Goal: Task Accomplishment & Management: Complete application form

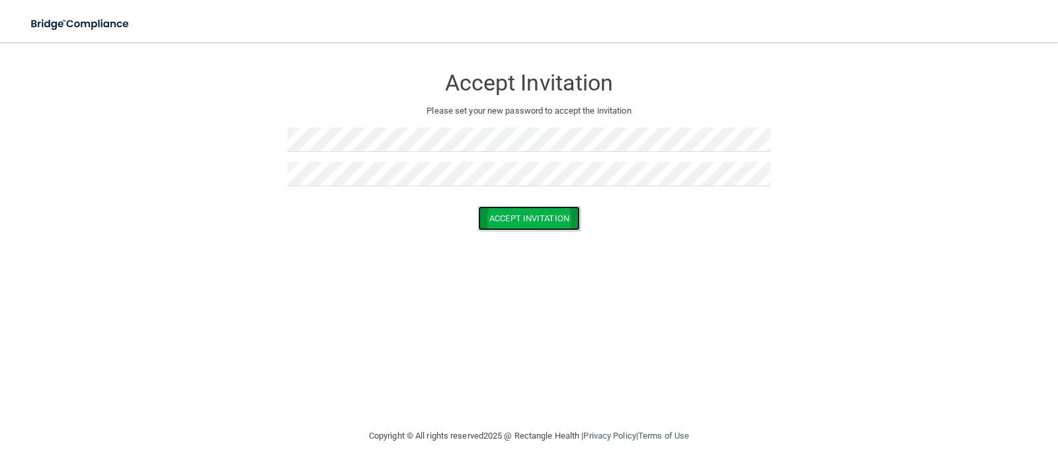
click at [510, 221] on button "Accept Invitation" at bounding box center [529, 218] width 102 height 24
click at [535, 202] on p "Token is invalid or blank." at bounding box center [529, 208] width 483 height 16
click at [522, 238] on button "Accept Invitation" at bounding box center [529, 237] width 102 height 24
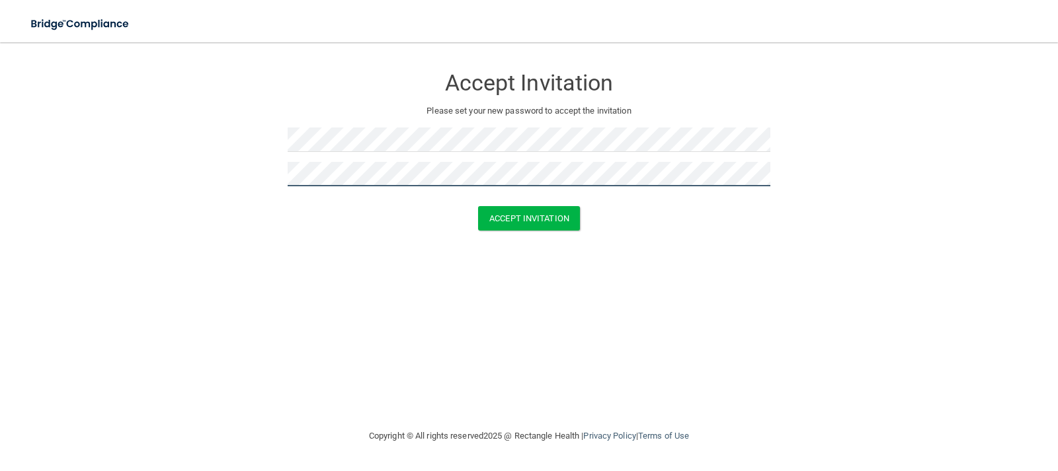
click at [478, 206] on button "Accept Invitation" at bounding box center [529, 218] width 102 height 24
click at [478, 225] on button "Accept Invitation" at bounding box center [529, 237] width 102 height 24
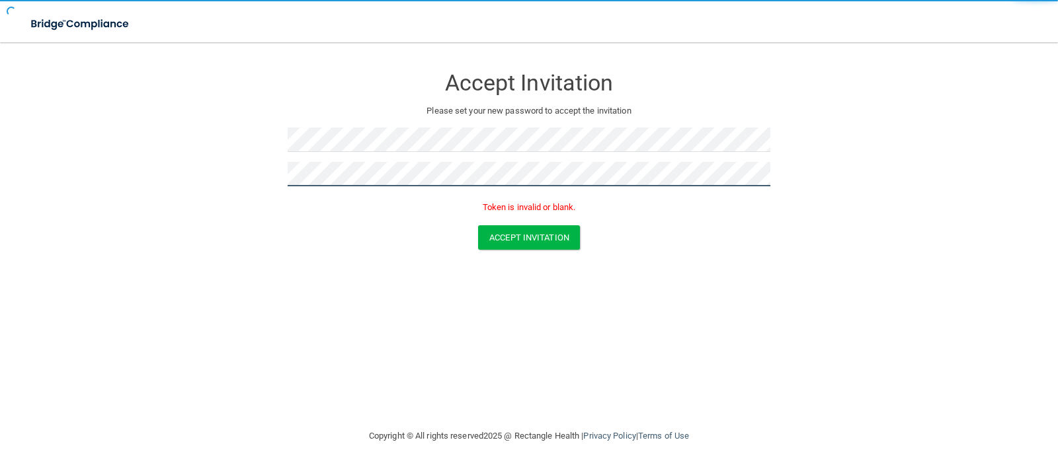
click at [478, 225] on button "Accept Invitation" at bounding box center [529, 237] width 102 height 24
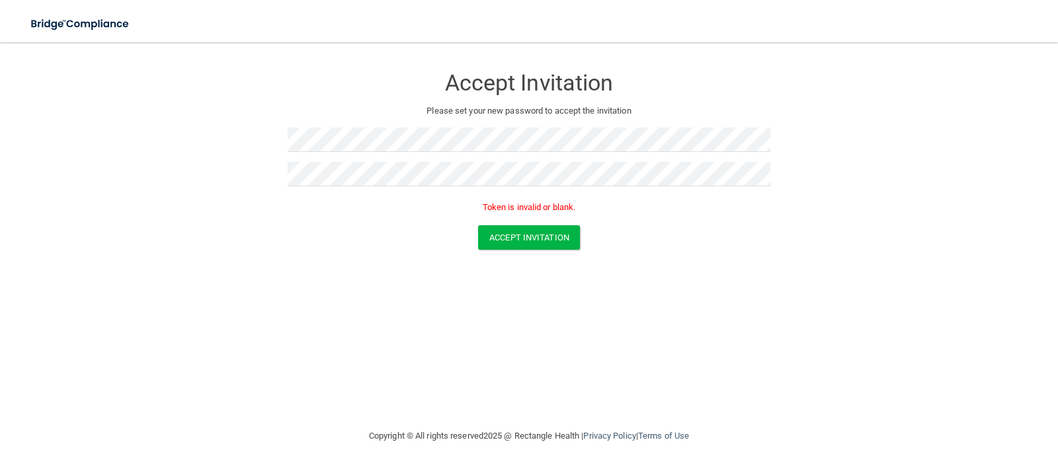
click at [501, 205] on p "Token is invalid or blank." at bounding box center [529, 208] width 483 height 16
click at [410, 197] on div "Token is invalid or blank." at bounding box center [529, 210] width 483 height 29
click at [319, 194] on div at bounding box center [529, 179] width 483 height 34
click at [478, 225] on button "Accept Invitation" at bounding box center [529, 237] width 102 height 24
click at [530, 235] on button "Accept Invitation" at bounding box center [529, 237] width 102 height 24
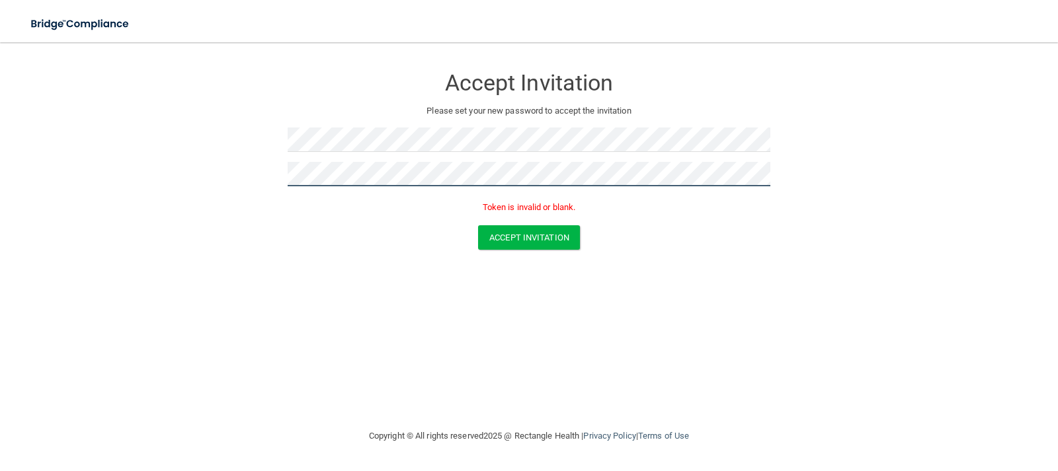
click at [478, 225] on button "Accept Invitation" at bounding box center [529, 237] width 102 height 24
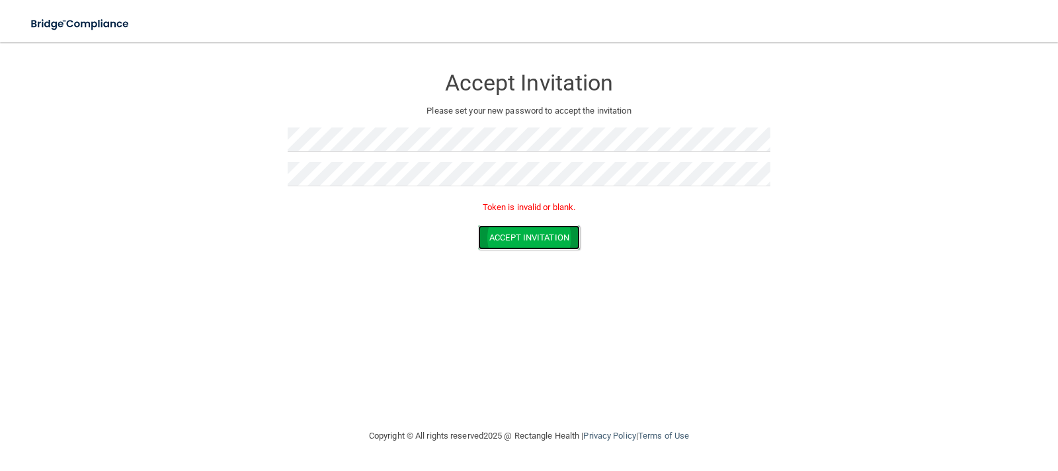
click at [506, 239] on button "Accept Invitation" at bounding box center [529, 237] width 102 height 24
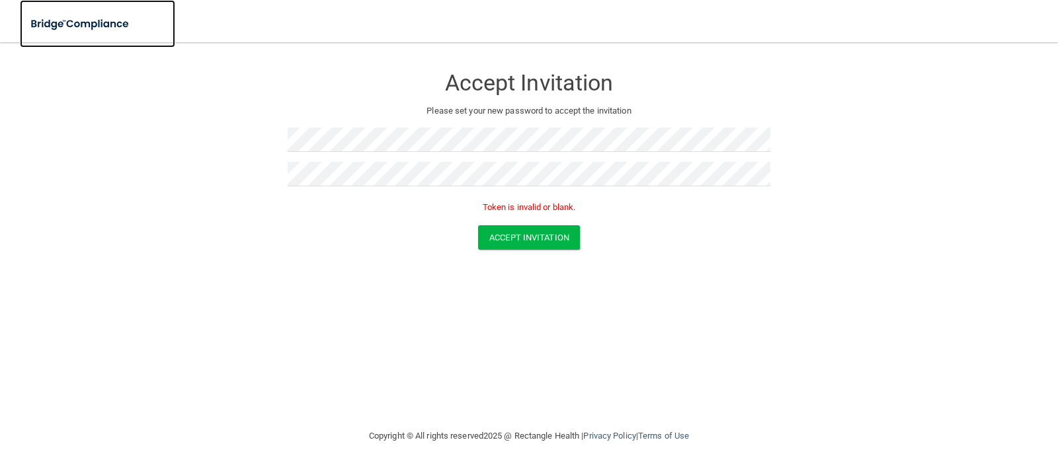
click at [98, 24] on img at bounding box center [81, 24] width 122 height 27
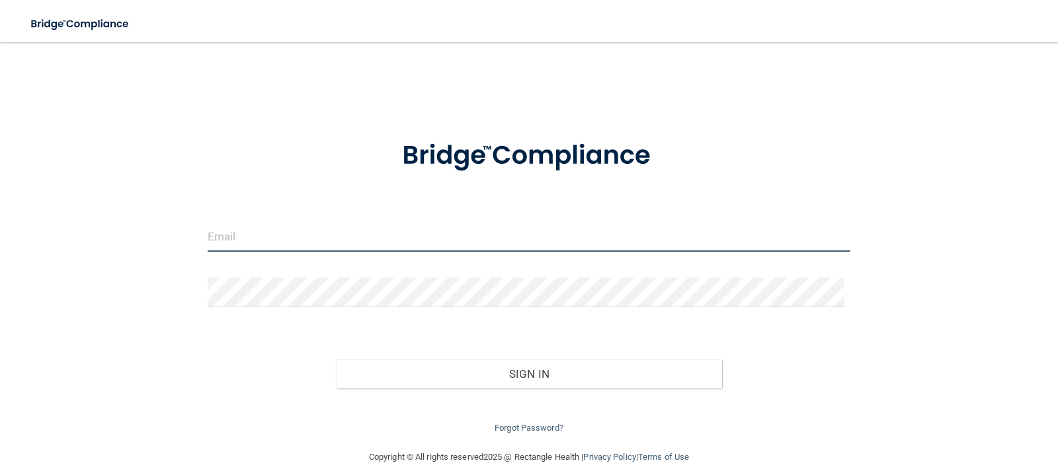
click at [308, 241] on input "email" at bounding box center [529, 237] width 643 height 30
type input "[EMAIL_ADDRESS][PERSON_NAME][DOMAIN_NAME]"
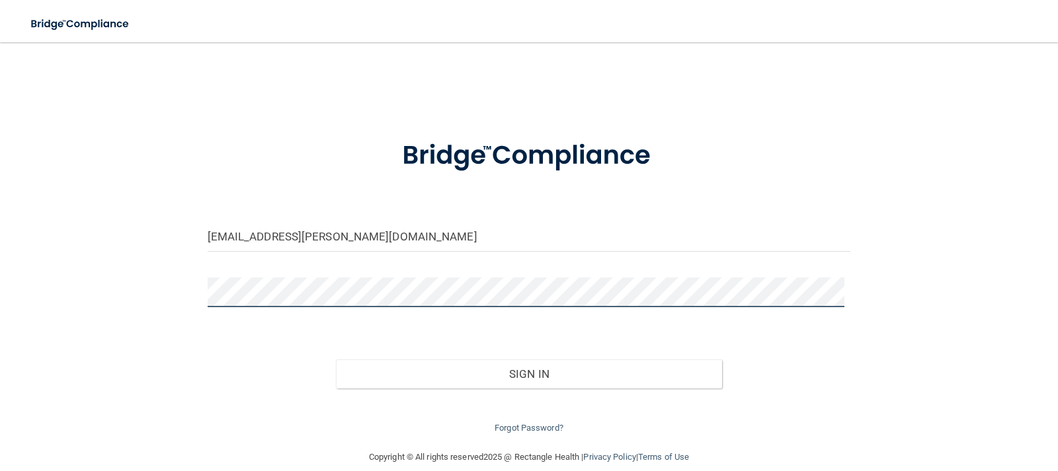
click at [336, 360] on button "Sign In" at bounding box center [529, 374] width 386 height 29
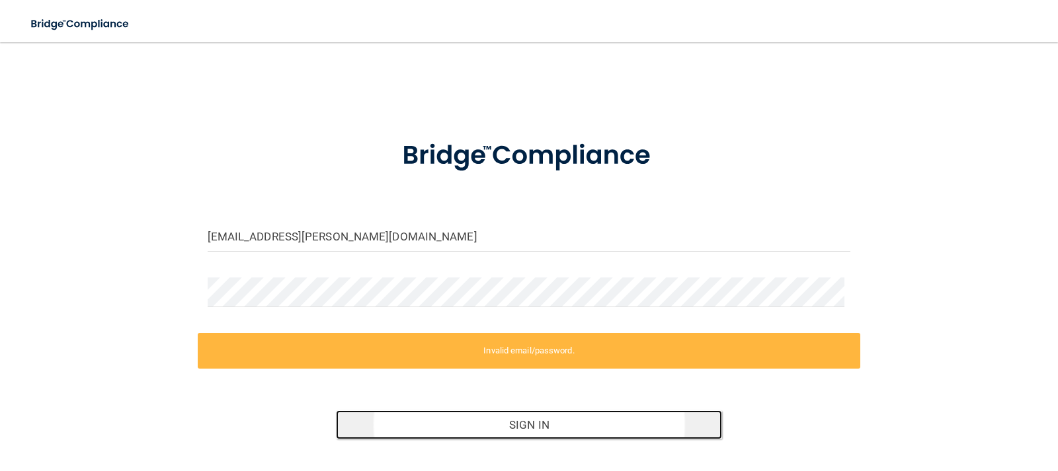
click at [637, 426] on button "Sign In" at bounding box center [529, 424] width 386 height 29
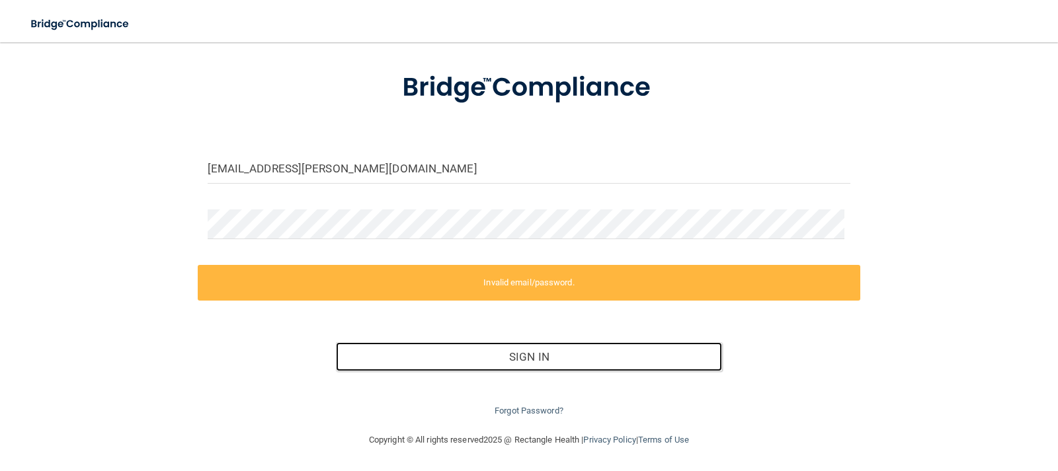
scroll to position [69, 0]
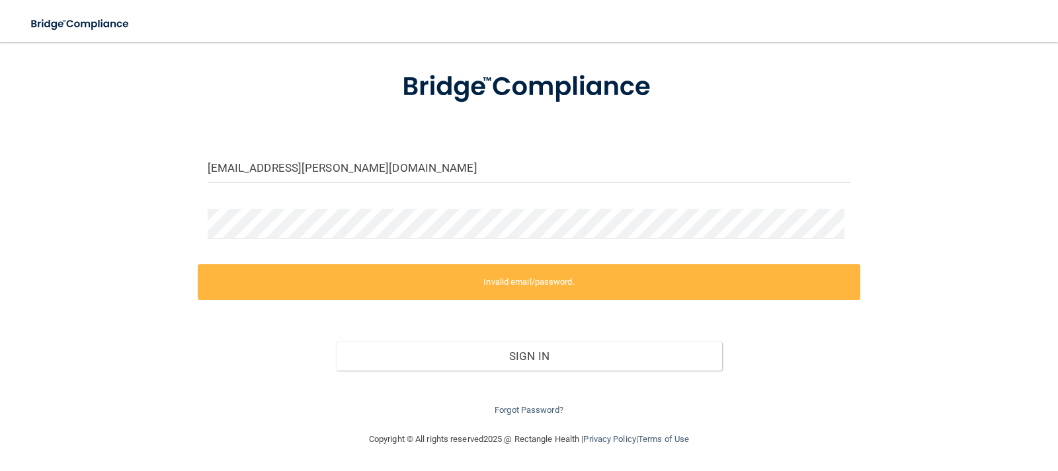
click at [516, 278] on label "Invalid email/password." at bounding box center [529, 282] width 663 height 36
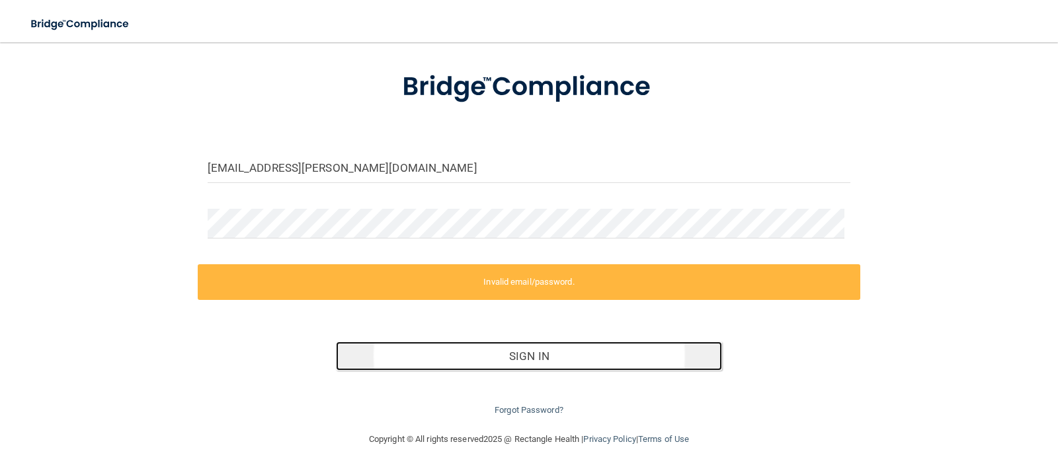
click at [522, 362] on button "Sign In" at bounding box center [529, 356] width 386 height 29
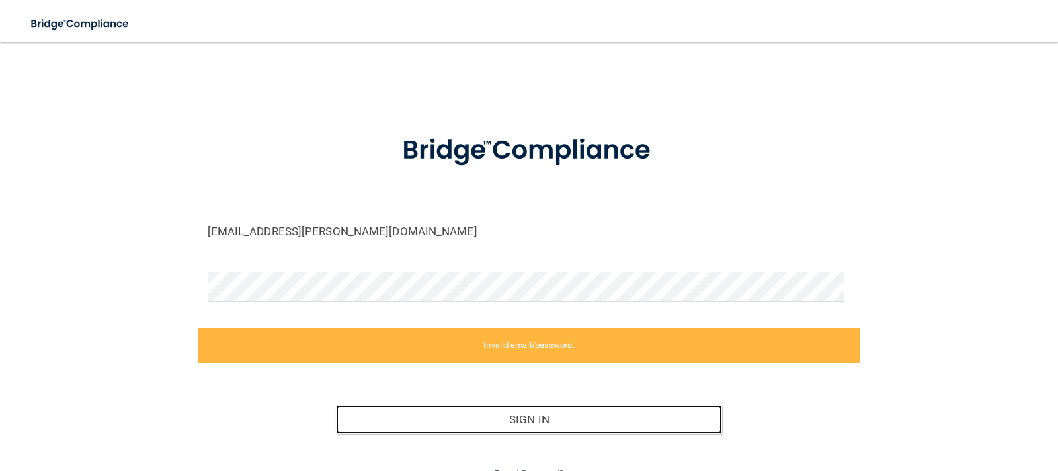
scroll to position [0, 0]
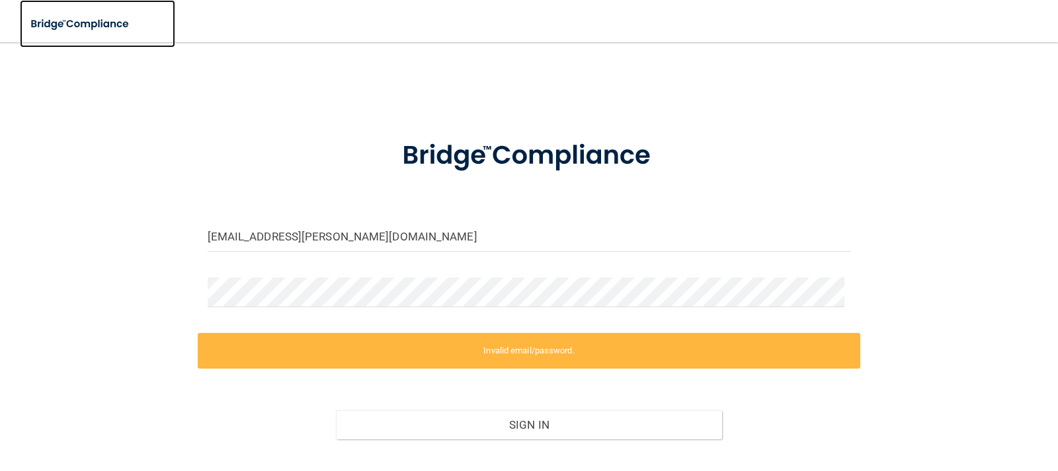
click at [112, 23] on img at bounding box center [81, 24] width 122 height 27
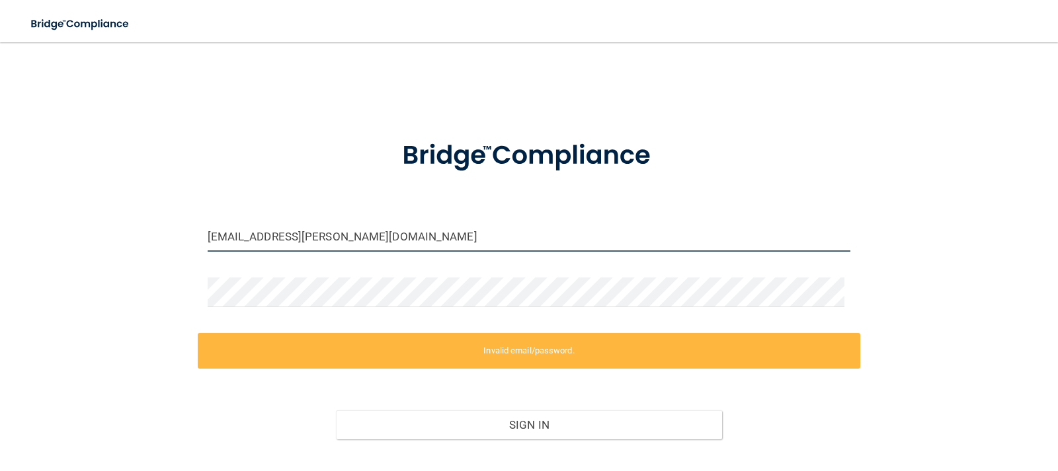
click at [423, 247] on input "[EMAIL_ADDRESS][PERSON_NAME][DOMAIN_NAME]" at bounding box center [529, 237] width 643 height 30
drag, startPoint x: 508, startPoint y: 350, endPoint x: 565, endPoint y: 357, distance: 57.9
click at [510, 350] on label "Invalid email/password." at bounding box center [529, 351] width 663 height 36
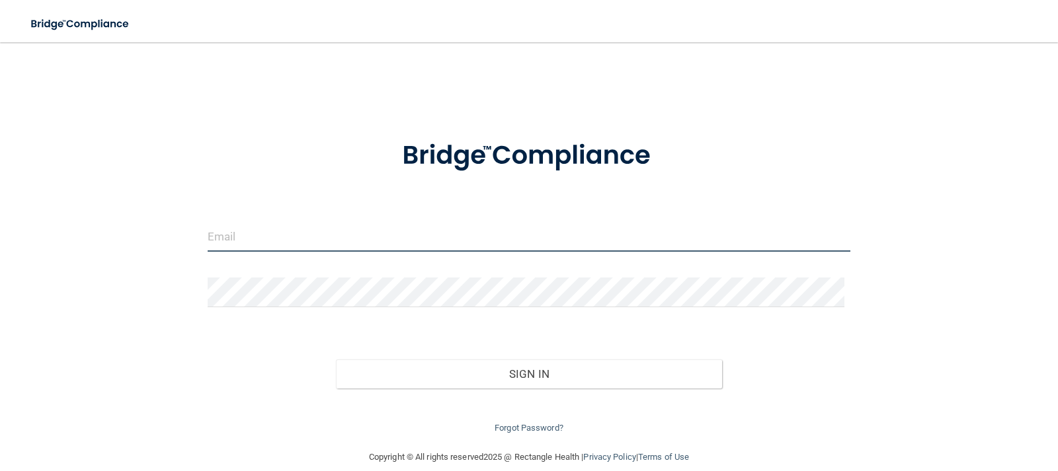
click at [342, 225] on input "email" at bounding box center [529, 237] width 643 height 30
click at [213, 239] on input "Ztwene-ansah@ioaregenerative.com" at bounding box center [529, 237] width 643 height 30
type input "[EMAIL_ADDRESS][PERSON_NAME][DOMAIN_NAME]"
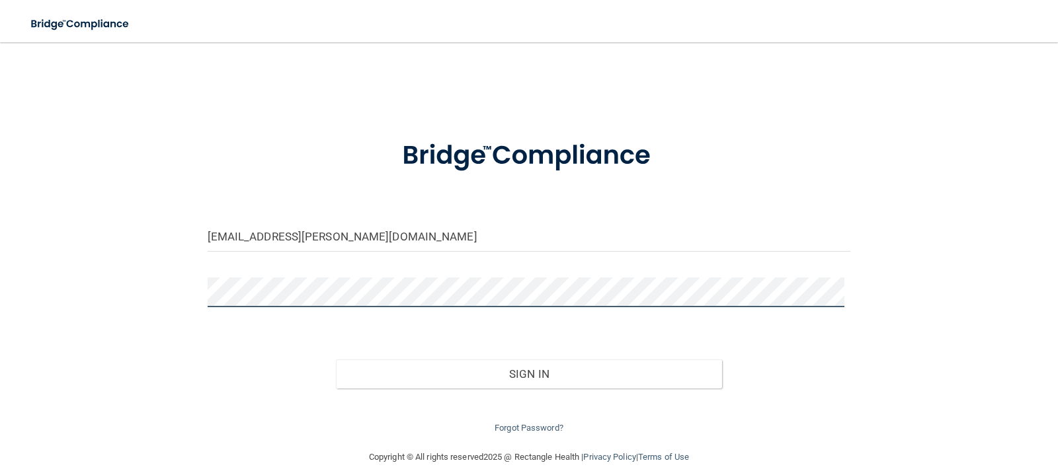
click at [336, 360] on button "Sign In" at bounding box center [529, 374] width 386 height 29
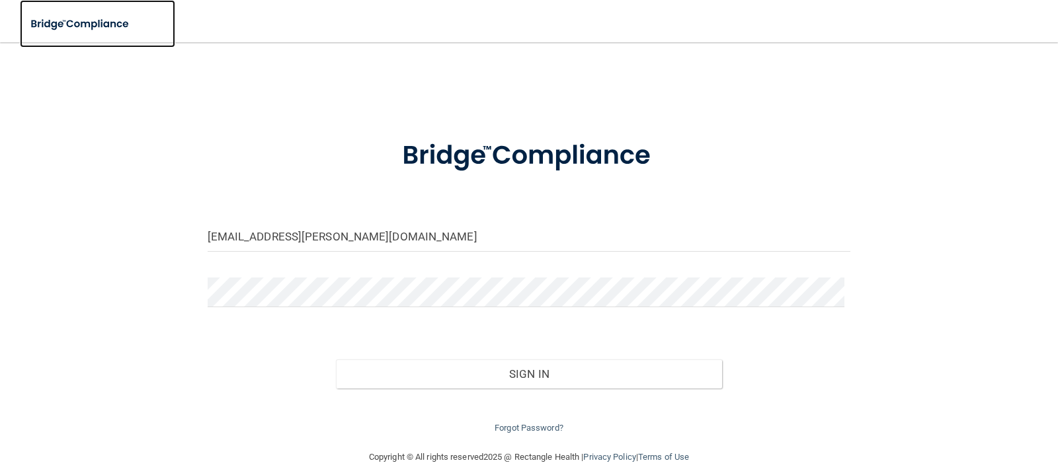
click at [106, 20] on img at bounding box center [81, 24] width 122 height 27
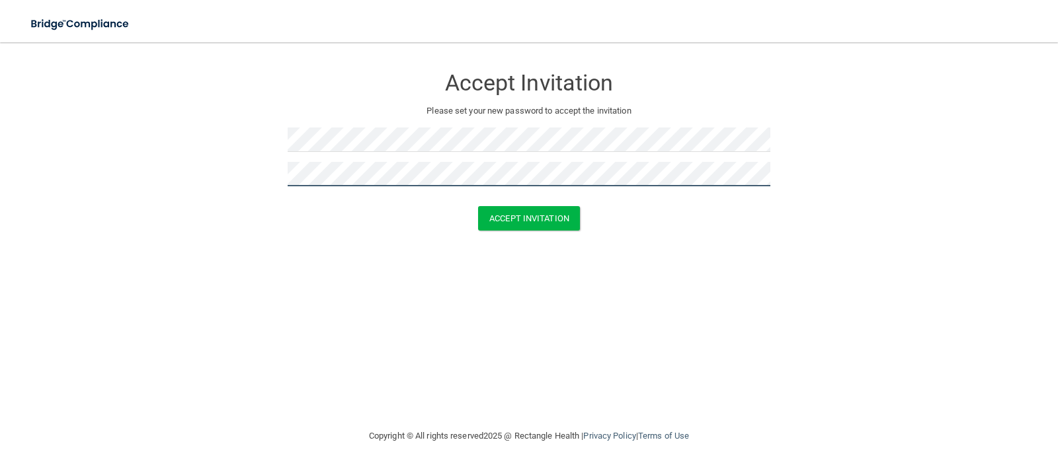
click at [478, 206] on button "Accept Invitation" at bounding box center [529, 218] width 102 height 24
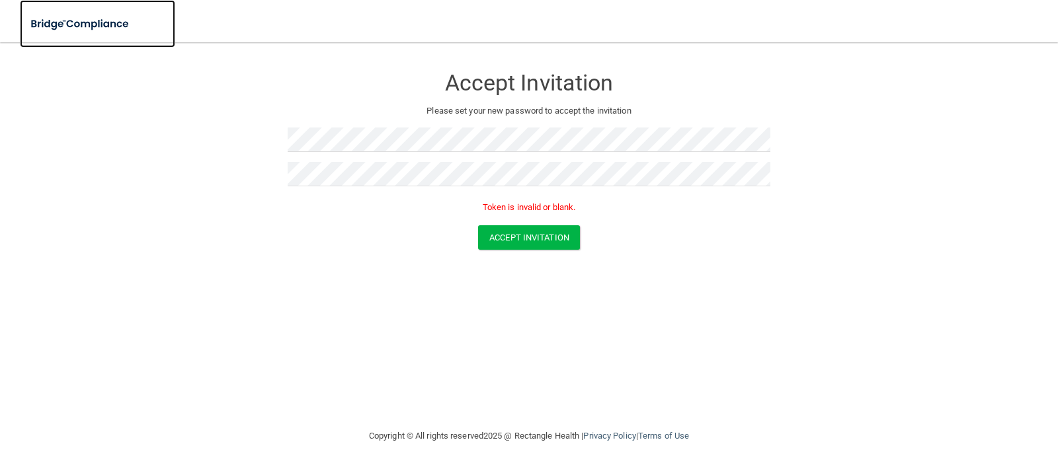
click at [70, 25] on img at bounding box center [81, 24] width 122 height 27
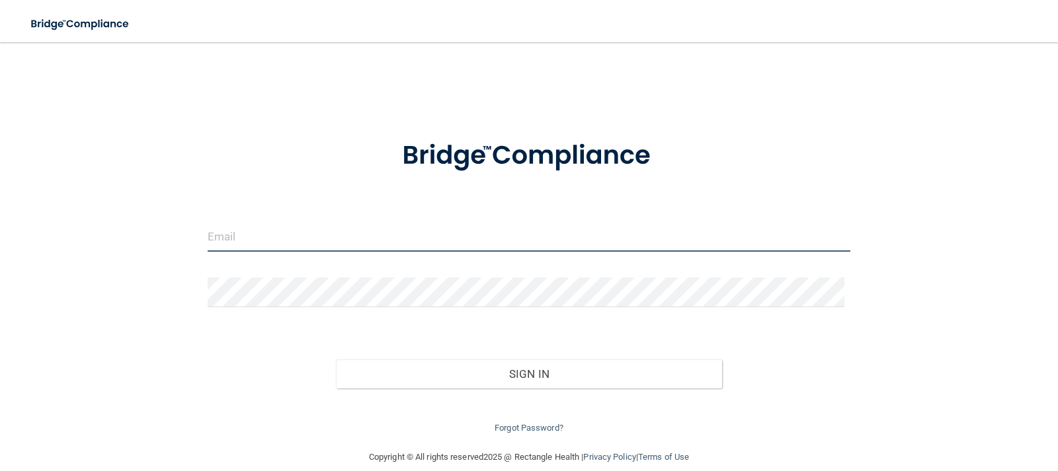
click at [361, 237] on input "email" at bounding box center [529, 237] width 643 height 30
type input "[EMAIL_ADDRESS][PERSON_NAME][DOMAIN_NAME]"
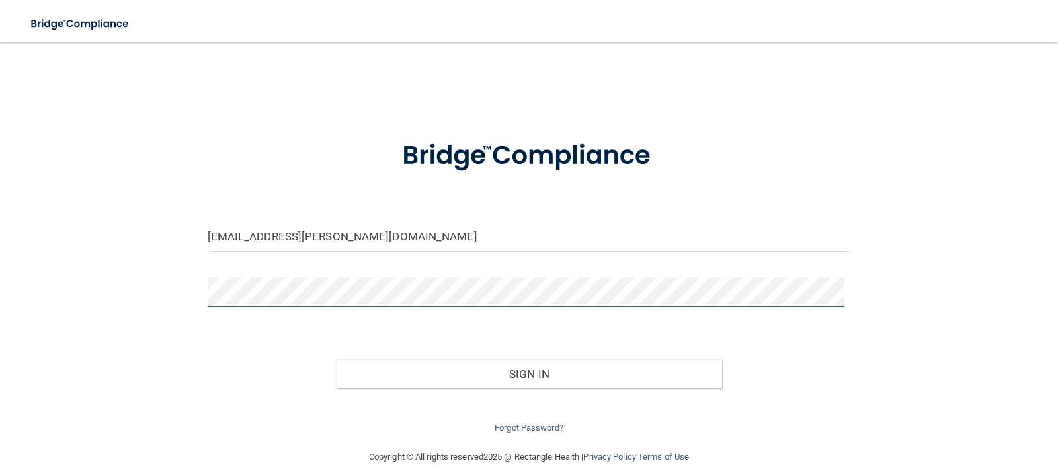
click at [336, 360] on button "Sign In" at bounding box center [529, 374] width 386 height 29
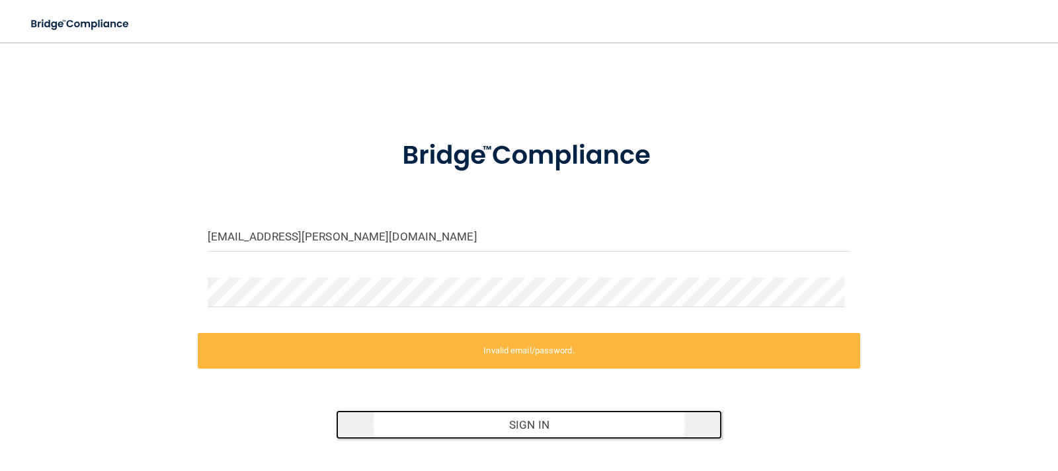
click at [577, 426] on button "Sign In" at bounding box center [529, 424] width 386 height 29
click at [581, 425] on button "Sign In" at bounding box center [529, 424] width 386 height 29
click at [582, 424] on button "Sign In" at bounding box center [529, 424] width 386 height 29
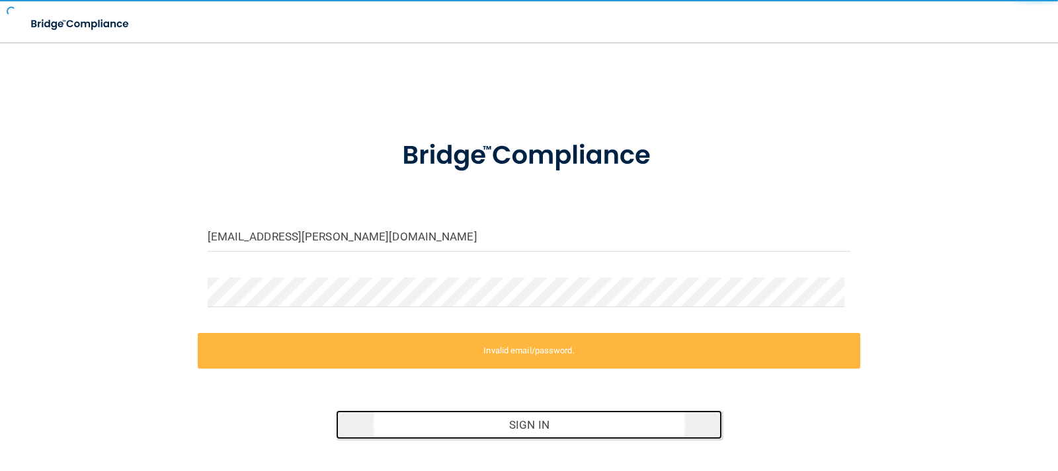
click at [575, 424] on button "Sign In" at bounding box center [529, 424] width 386 height 29
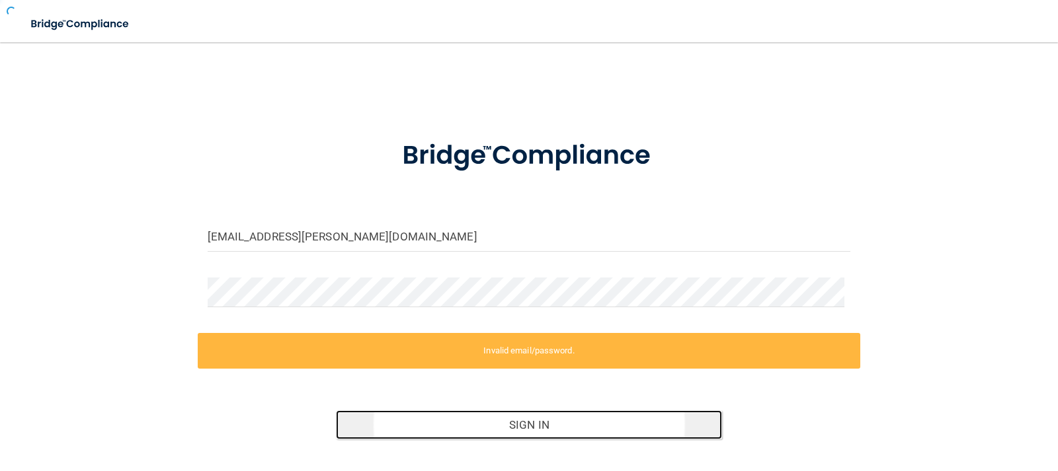
click at [575, 424] on button "Sign In" at bounding box center [529, 424] width 386 height 29
click at [576, 424] on button "Sign In" at bounding box center [529, 424] width 386 height 29
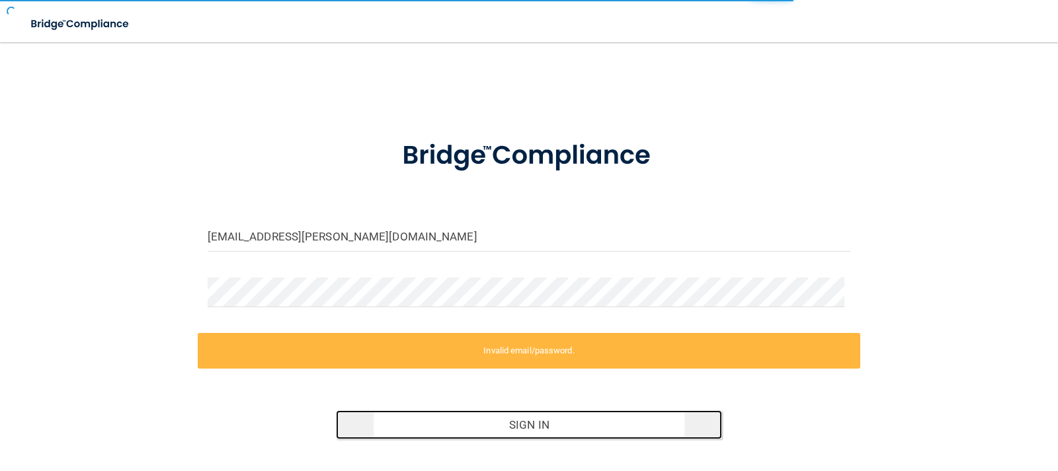
click at [579, 425] on button "Sign In" at bounding box center [529, 424] width 386 height 29
click at [579, 424] on button "Sign In" at bounding box center [529, 424] width 386 height 29
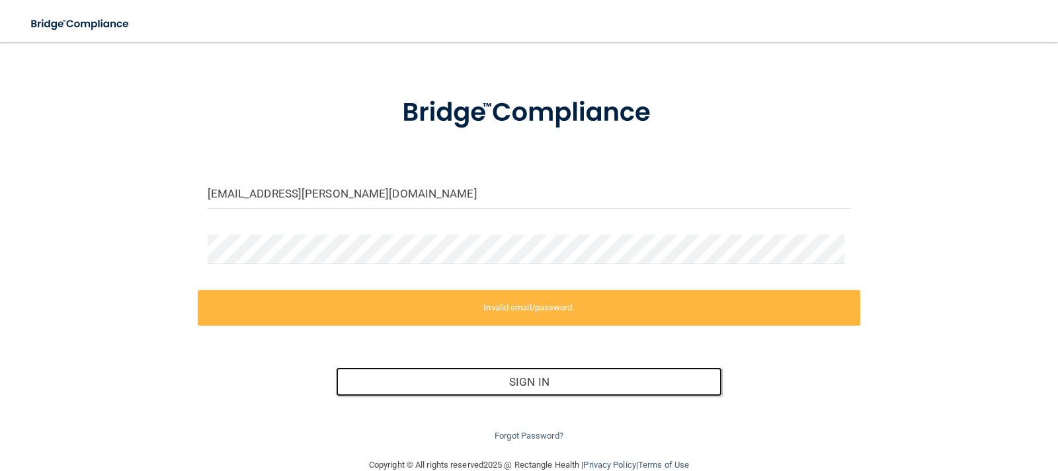
scroll to position [69, 0]
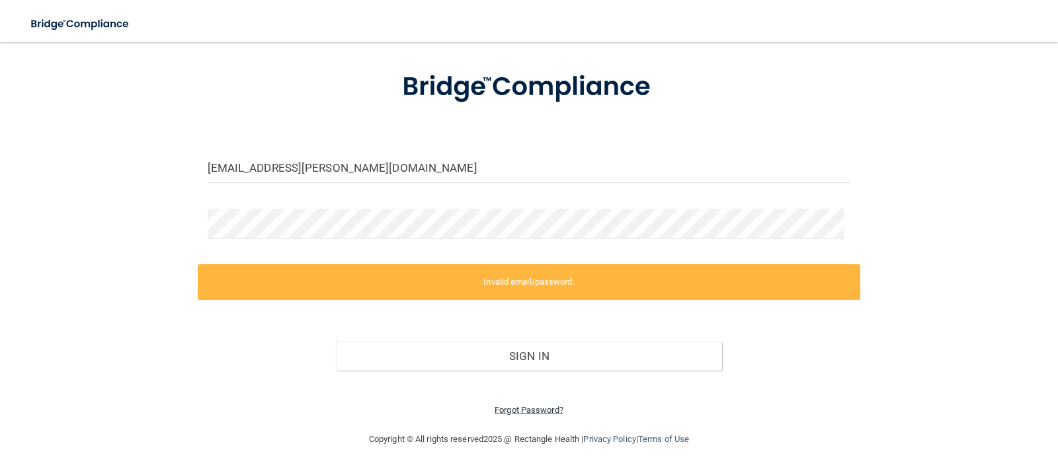
click at [525, 410] on link "Forgot Password?" at bounding box center [528, 410] width 69 height 10
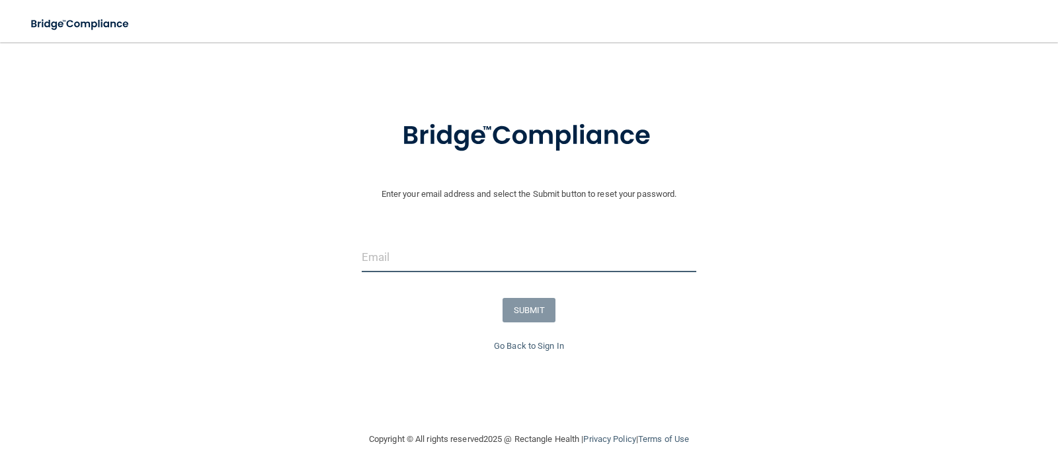
click at [418, 267] on input "email" at bounding box center [529, 258] width 335 height 30
type input "[EMAIL_ADDRESS][PERSON_NAME][DOMAIN_NAME]"
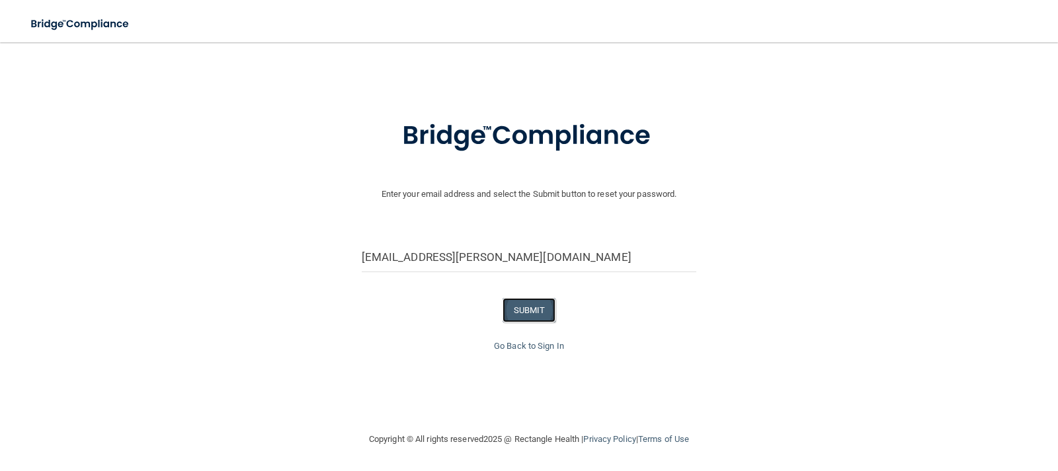
click at [525, 307] on button "SUBMIT" at bounding box center [529, 310] width 54 height 24
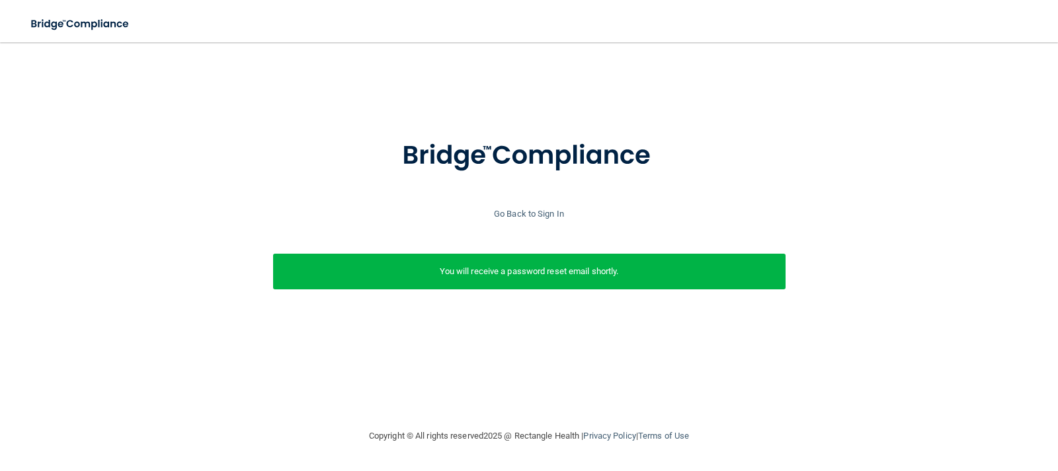
scroll to position [0, 0]
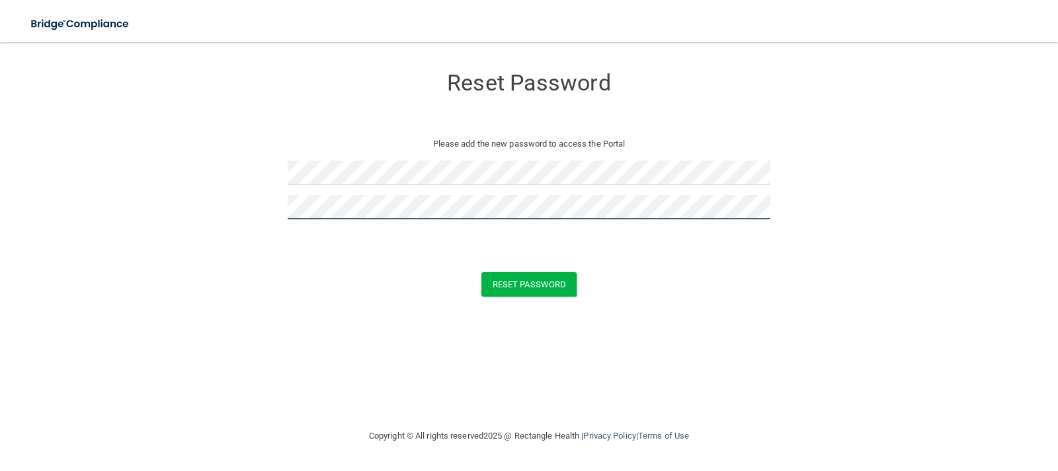
click at [481, 272] on button "Reset Password" at bounding box center [528, 284] width 95 height 24
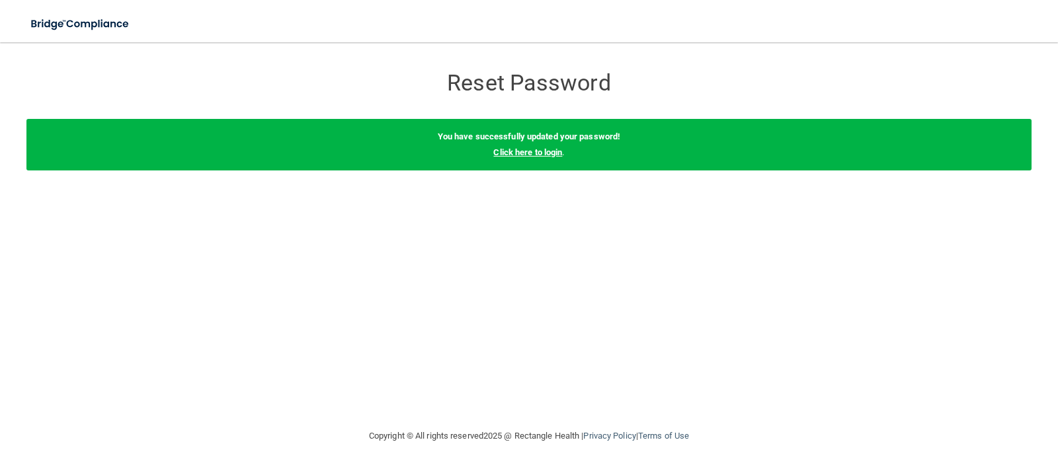
click at [529, 151] on link "Click here to login" at bounding box center [527, 152] width 69 height 10
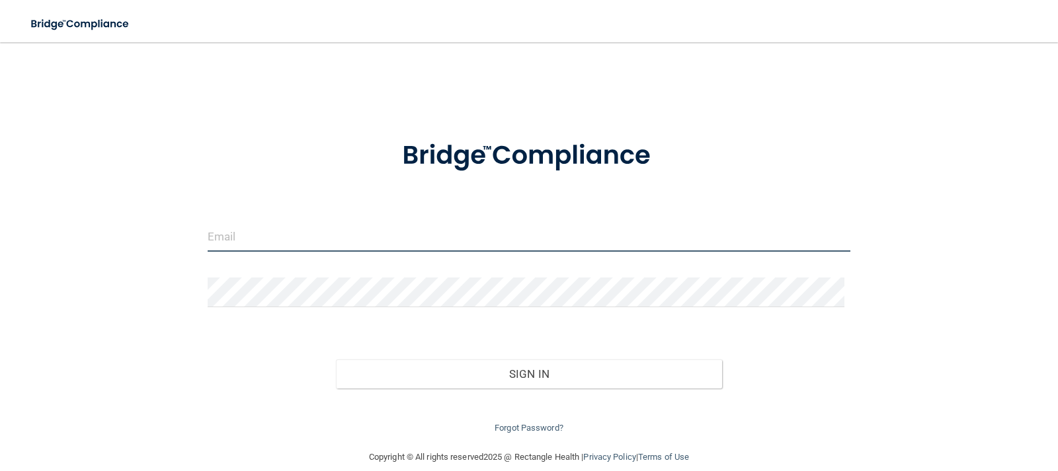
click at [458, 237] on input "email" at bounding box center [529, 237] width 643 height 30
type input "[EMAIL_ADDRESS][PERSON_NAME][DOMAIN_NAME]"
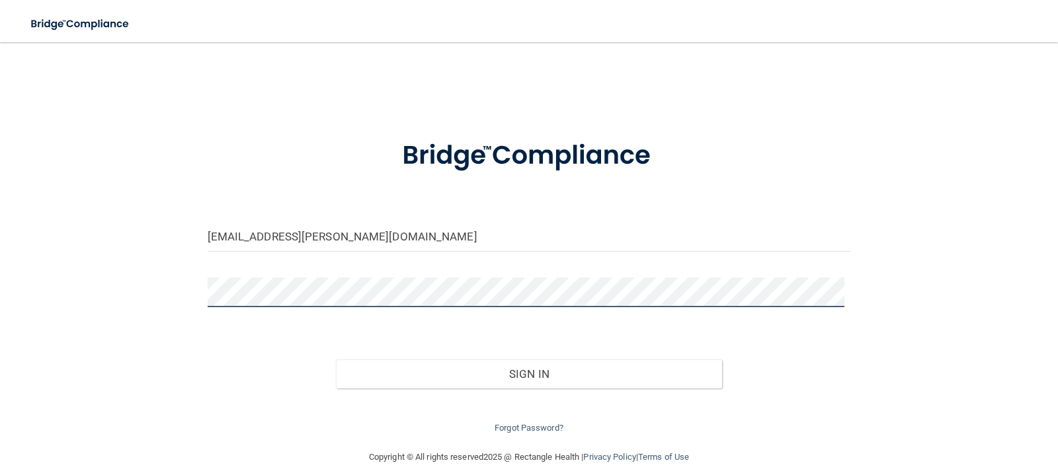
click at [336, 360] on button "Sign In" at bounding box center [529, 374] width 386 height 29
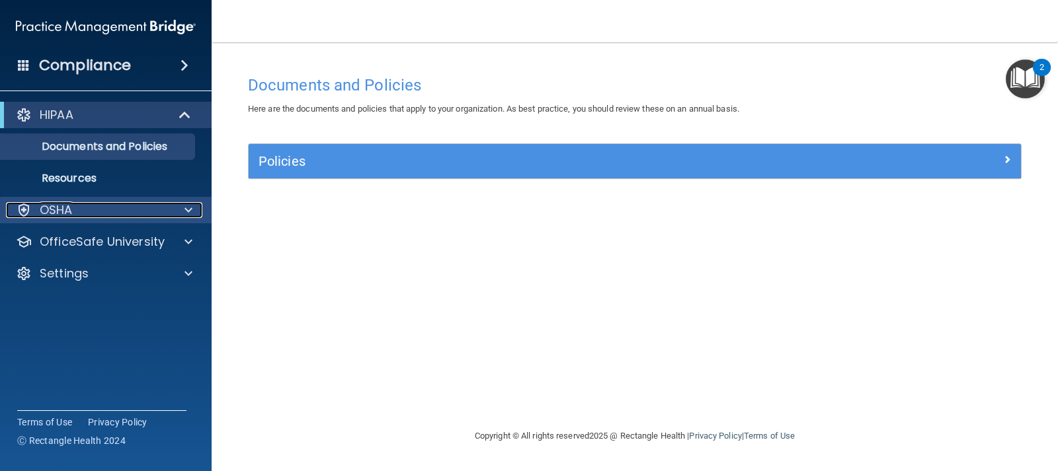
click at [125, 202] on div "OSHA" at bounding box center [88, 210] width 164 height 16
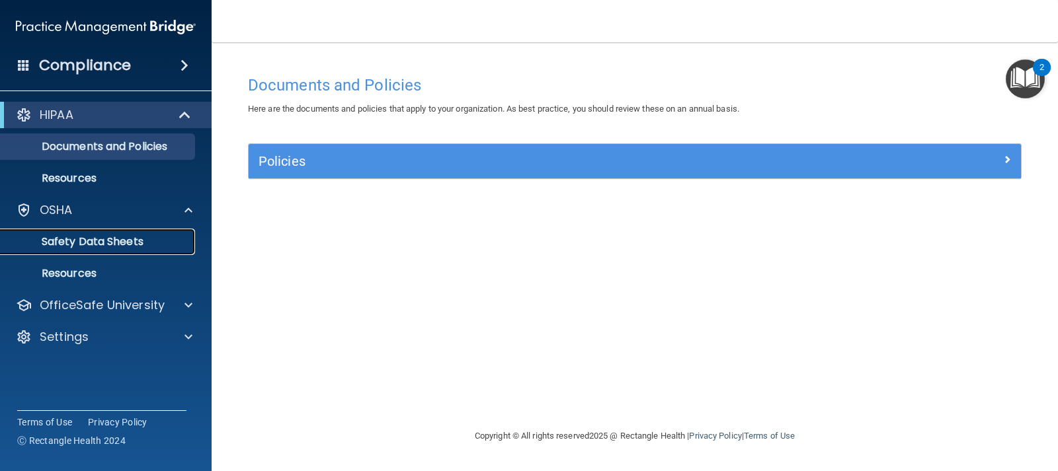
click at [130, 235] on p "Safety Data Sheets" at bounding box center [99, 241] width 180 height 13
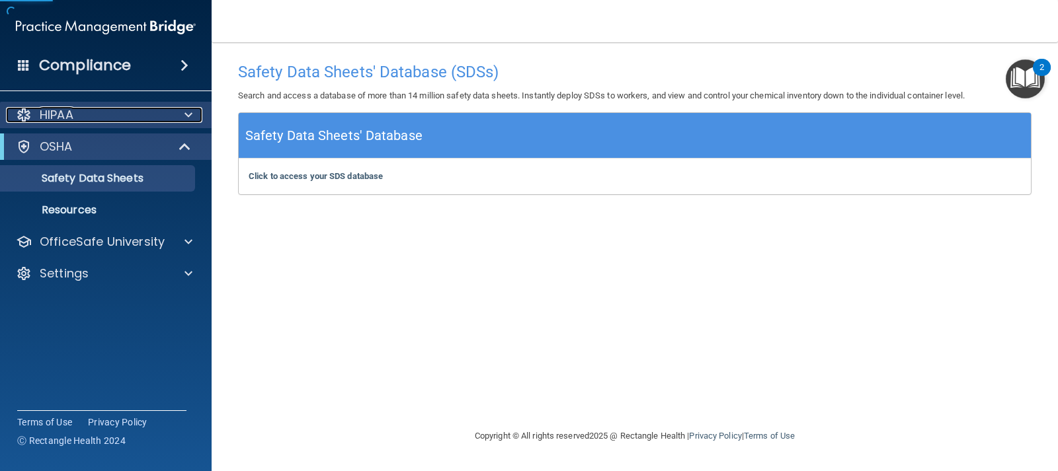
click at [89, 110] on div "HIPAA" at bounding box center [88, 115] width 164 height 16
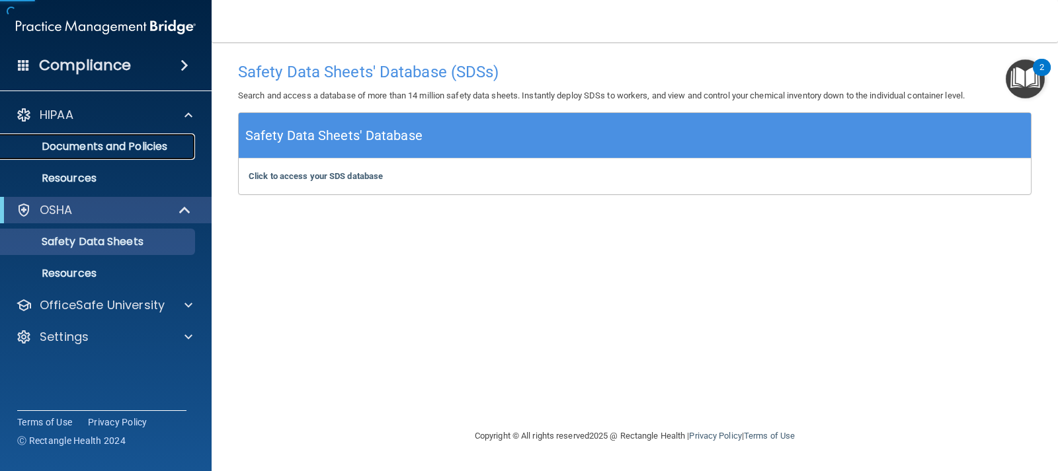
click at [89, 142] on p "Documents and Policies" at bounding box center [99, 146] width 180 height 13
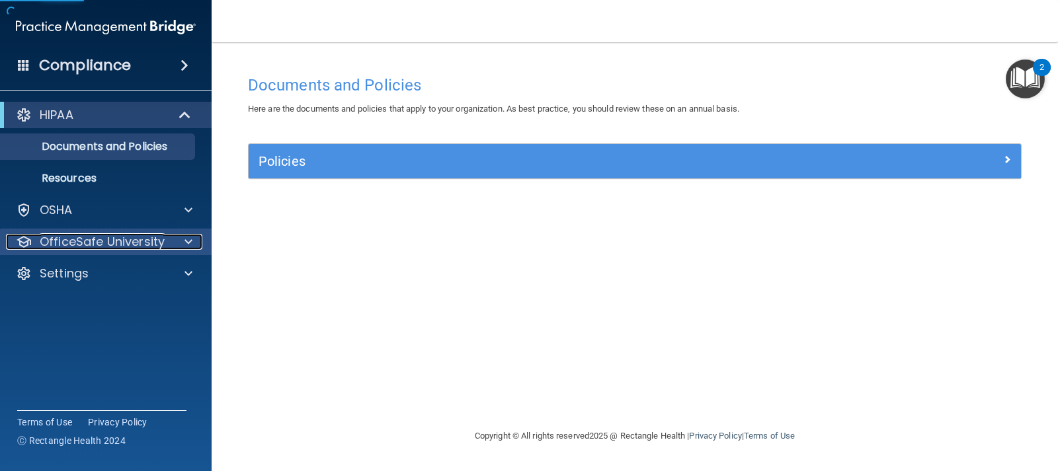
drag, startPoint x: 147, startPoint y: 241, endPoint x: 157, endPoint y: 242, distance: 10.7
click at [148, 241] on p "OfficeSafe University" at bounding box center [102, 242] width 125 height 16
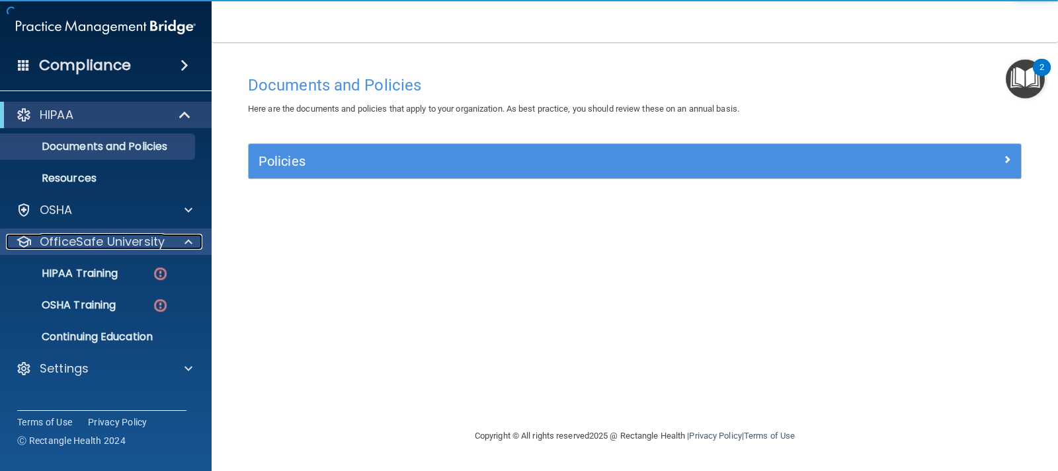
click at [164, 240] on div "OfficeSafe University" at bounding box center [88, 242] width 164 height 16
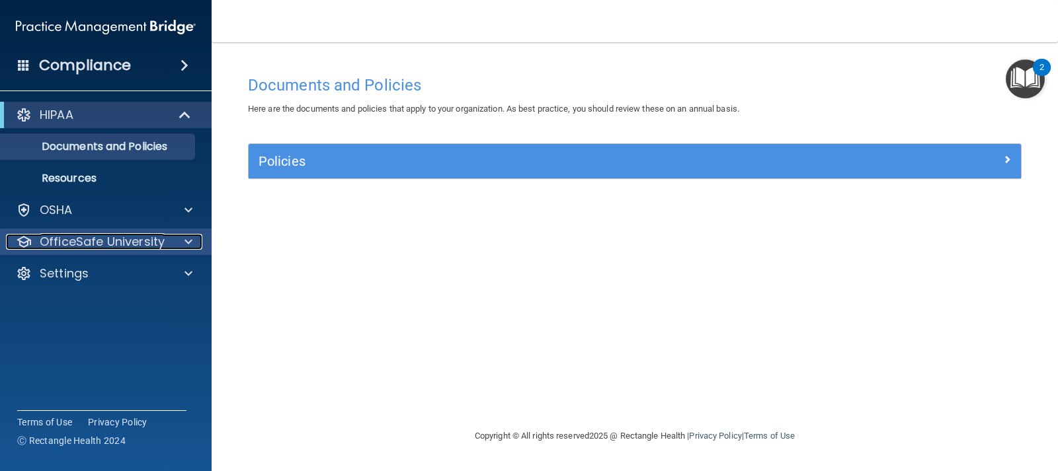
click at [164, 240] on div "OfficeSafe University" at bounding box center [88, 242] width 164 height 16
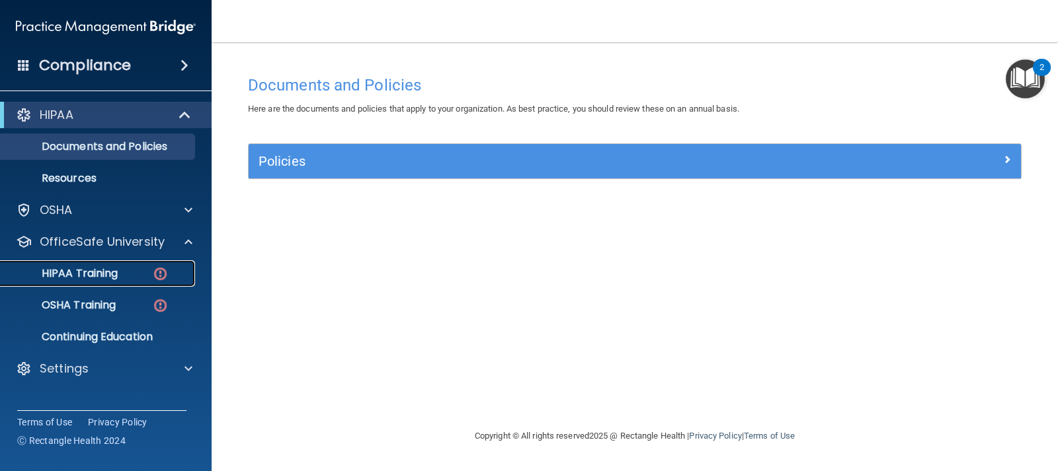
click at [134, 272] on div "HIPAA Training" at bounding box center [99, 273] width 180 height 13
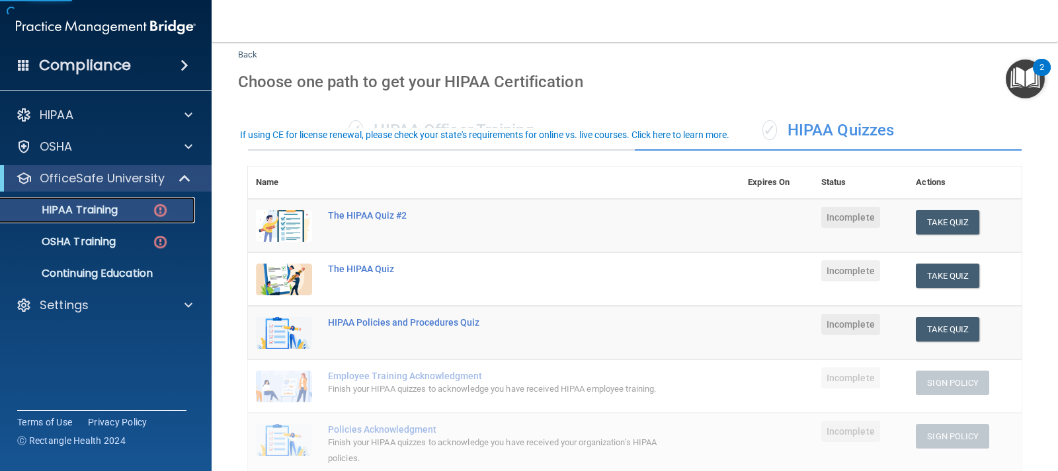
scroll to position [66, 0]
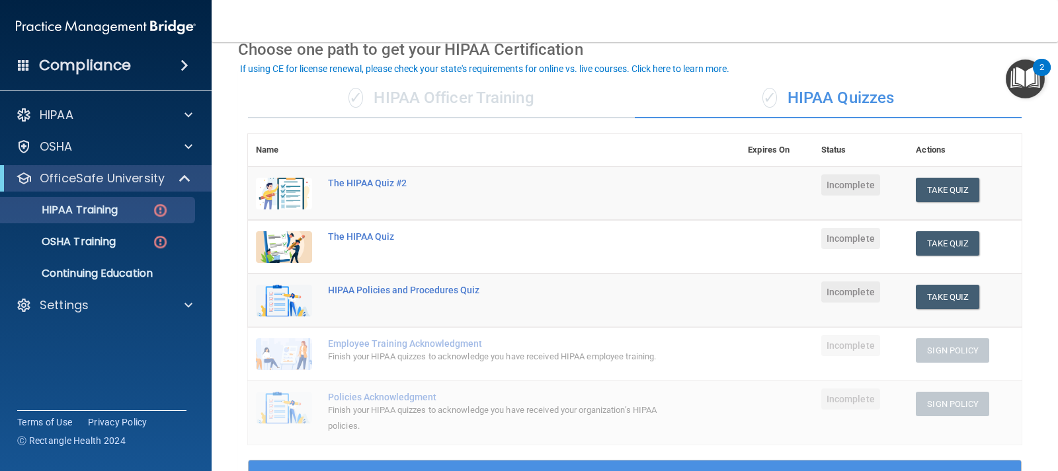
click at [413, 93] on div "✓ HIPAA Officer Training" at bounding box center [441, 99] width 387 height 40
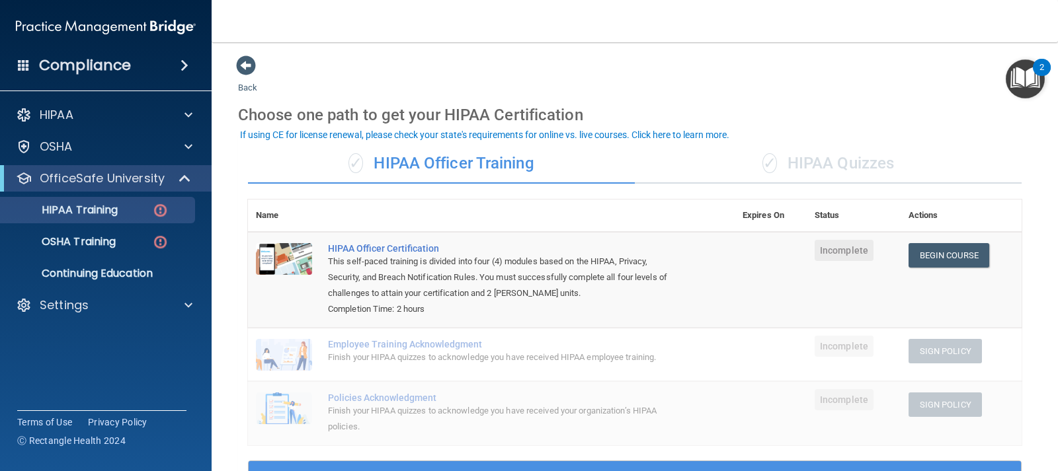
scroll to position [0, 0]
click at [930, 256] on link "Begin Course" at bounding box center [948, 256] width 81 height 24
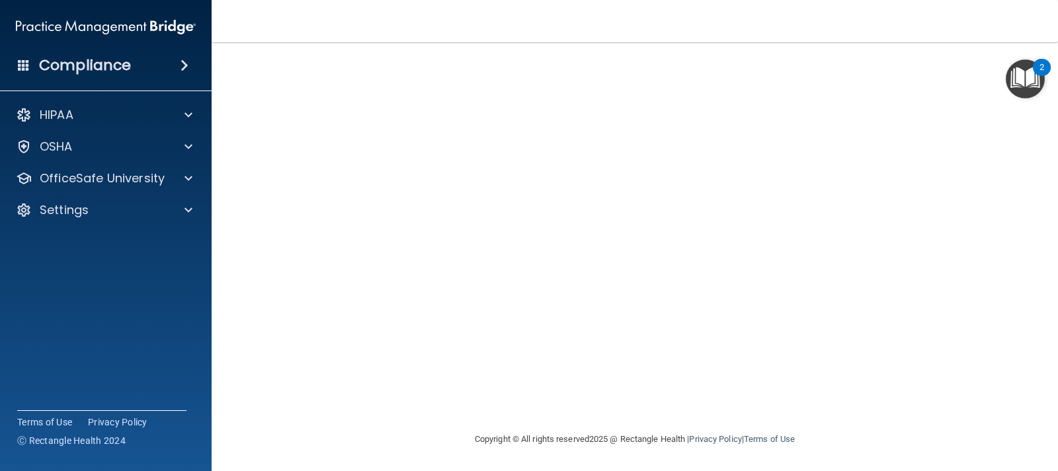
scroll to position [52, 0]
